Goal: Information Seeking & Learning: Learn about a topic

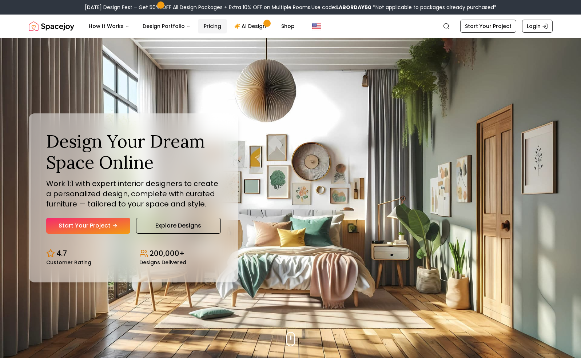
click at [206, 26] on link "Pricing" at bounding box center [212, 26] width 29 height 15
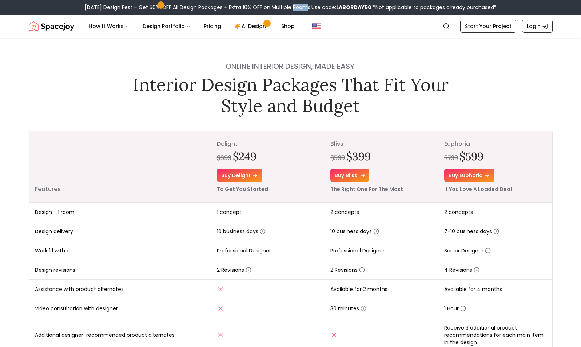
click at [362, 177] on icon at bounding box center [363, 176] width 6 height 6
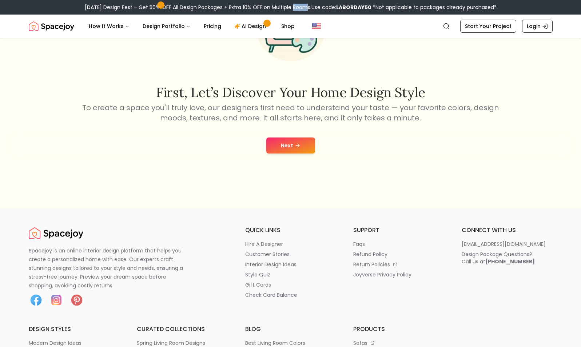
scroll to position [100, 0]
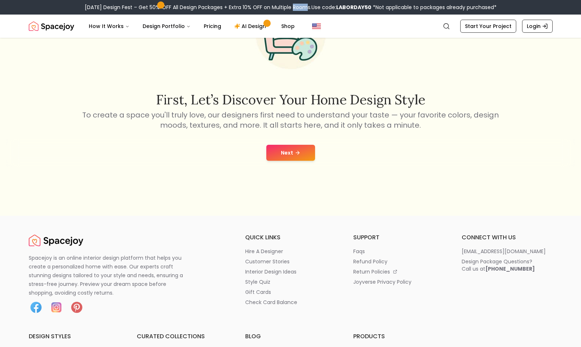
click at [301, 154] on button "Next" at bounding box center [290, 153] width 49 height 16
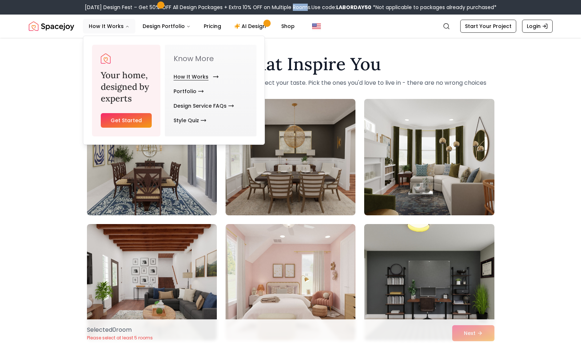
click at [188, 76] on link "How It Works" at bounding box center [195, 77] width 42 height 15
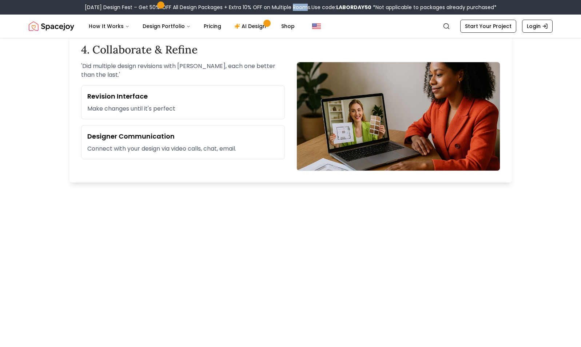
scroll to position [647, 0]
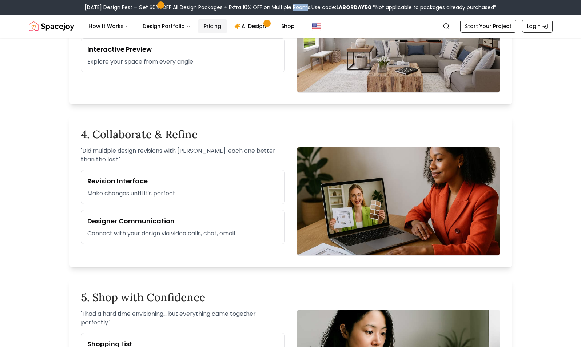
click at [215, 31] on link "Pricing" at bounding box center [212, 26] width 29 height 15
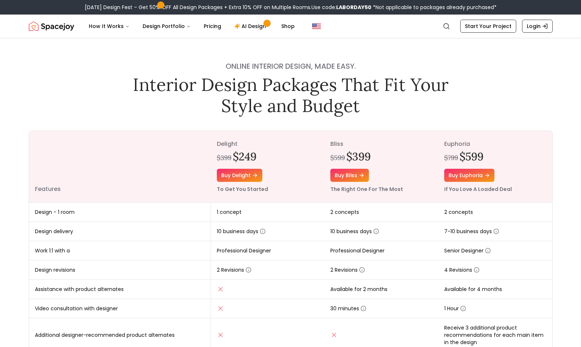
click at [67, 85] on div "Online interior design, made easy. Interior Design Packages That Fit Your Style…" at bounding box center [290, 276] width 559 height 476
click at [236, 26] on link "AI Design" at bounding box center [251, 26] width 45 height 15
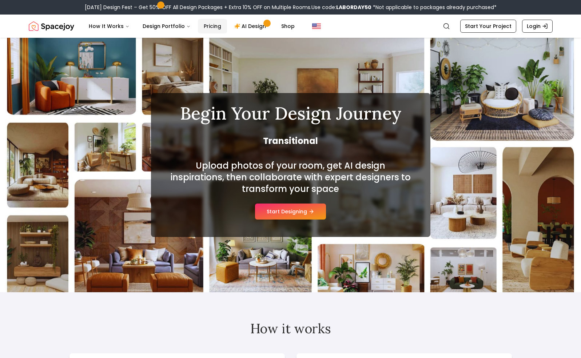
click at [215, 22] on link "Pricing" at bounding box center [212, 26] width 29 height 15
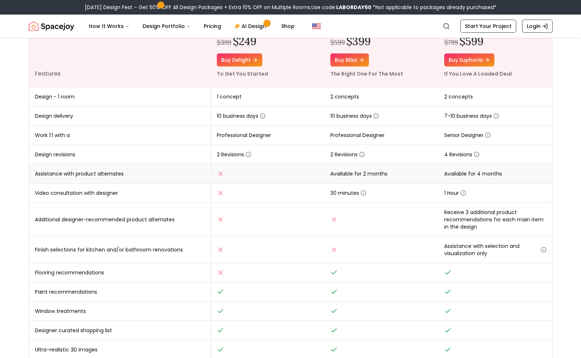
scroll to position [102, 0]
